Goal: Task Accomplishment & Management: Manage account settings

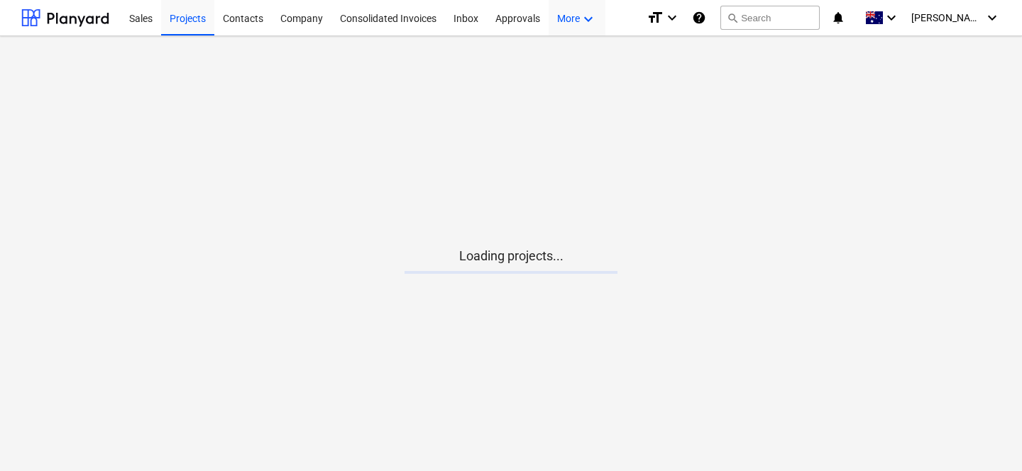
click at [575, 28] on div "More keyboard_arrow_down" at bounding box center [576, 17] width 57 height 36
click at [575, 28] on div at bounding box center [511, 235] width 1022 height 471
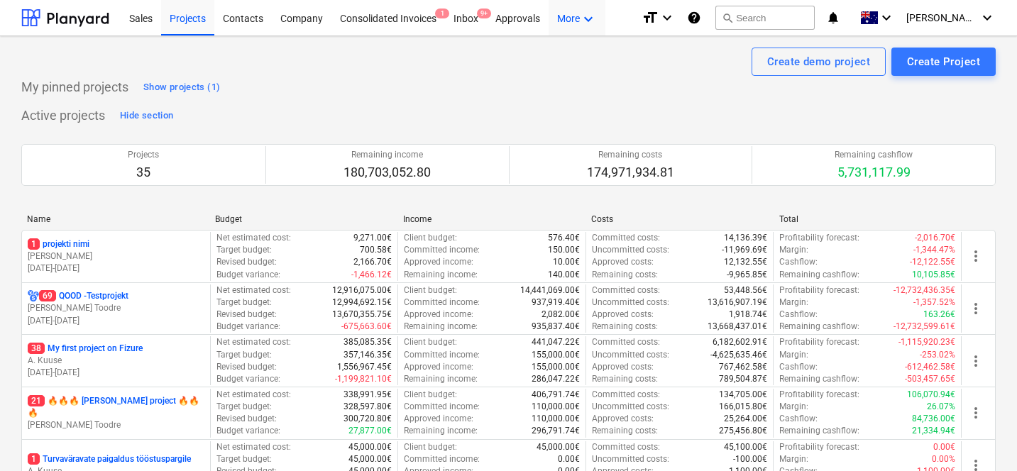
click at [575, 28] on div "More keyboard_arrow_down" at bounding box center [576, 17] width 57 height 36
click at [554, 79] on div "Admin" at bounding box center [563, 77] width 68 height 11
click at [304, 29] on div "Company" at bounding box center [302, 17] width 60 height 36
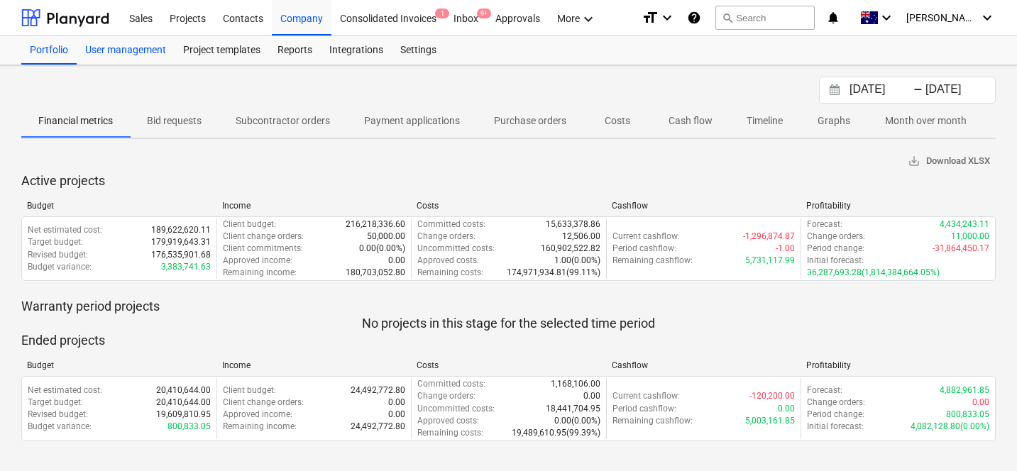
click at [156, 42] on div "User management" at bounding box center [126, 50] width 98 height 28
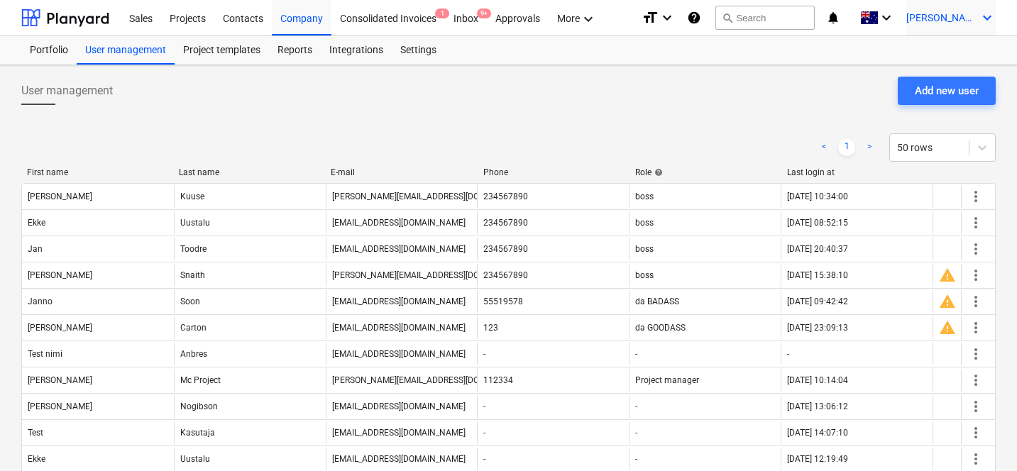
click at [956, 31] on div "[PERSON_NAME] keyboard_arrow_down" at bounding box center [950, 17] width 89 height 35
click at [930, 75] on div "Log out" at bounding box center [952, 78] width 85 height 23
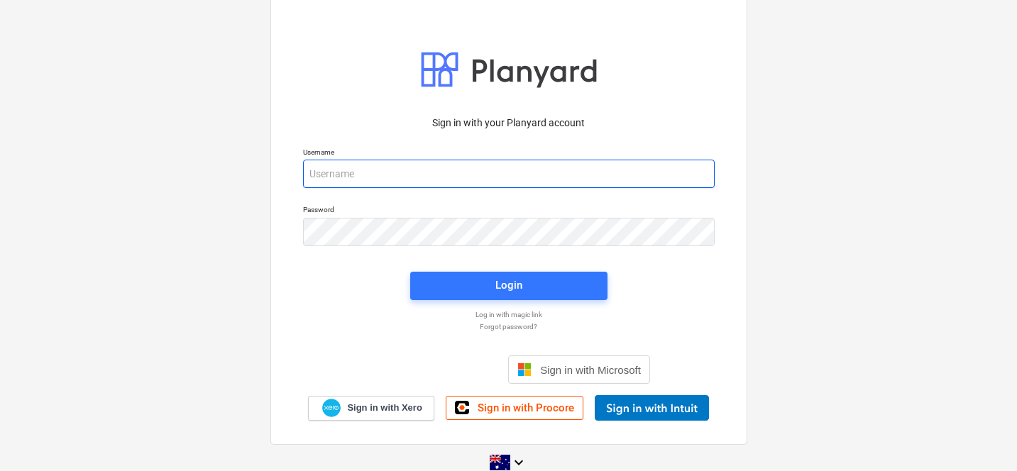
click at [439, 177] on input "email" at bounding box center [508, 174] width 411 height 28
type input "[PERSON_NAME][EMAIL_ADDRESS][DOMAIN_NAME]"
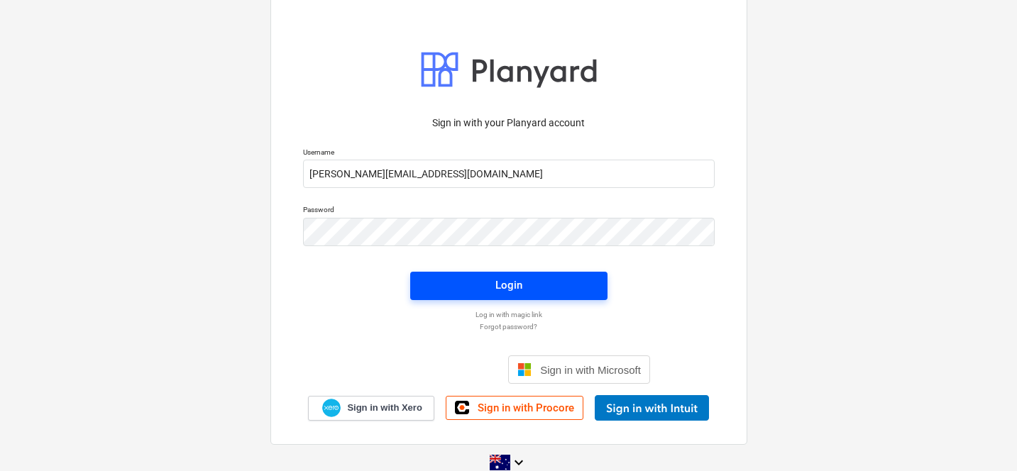
click at [464, 280] on span "Login" at bounding box center [508, 285] width 163 height 18
